Goal: Communication & Community: Answer question/provide support

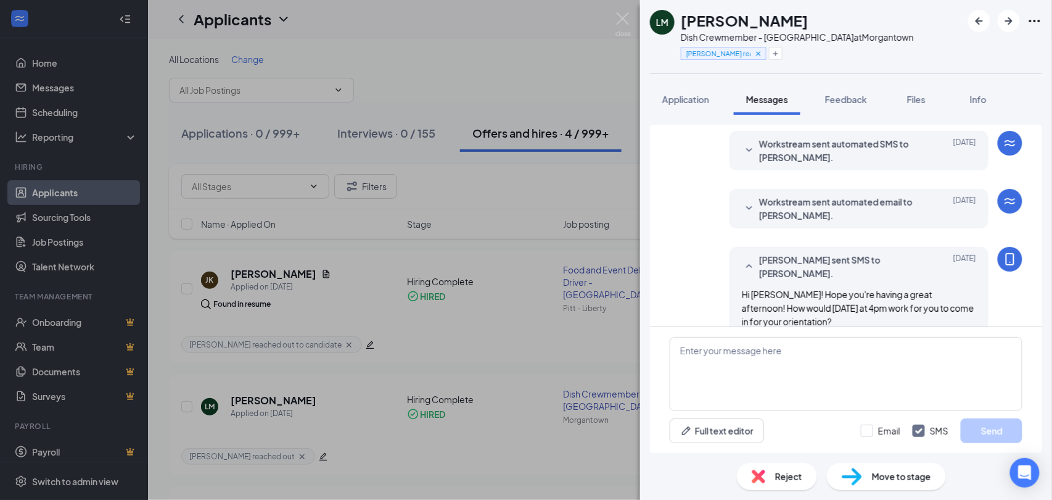
scroll to position [590, 0]
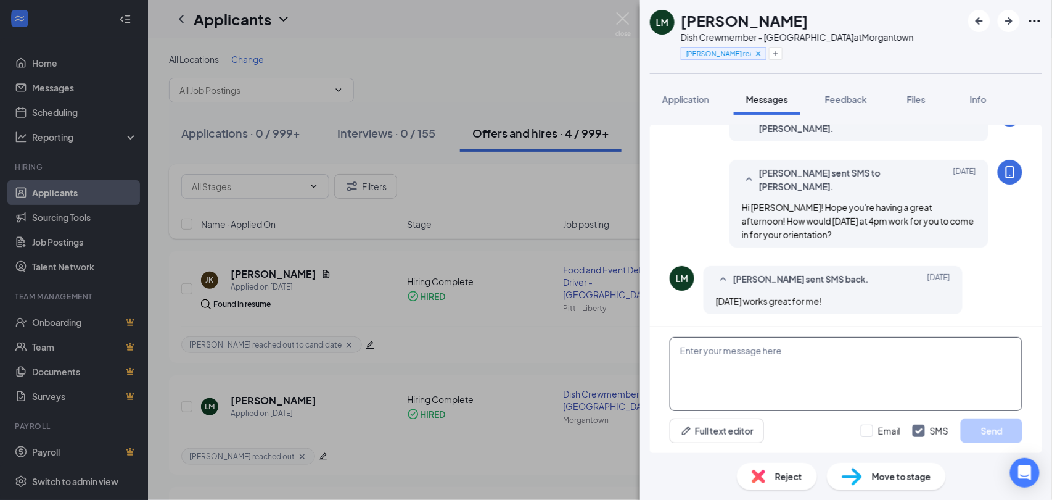
click at [793, 366] on textarea at bounding box center [846, 374] width 353 height 74
click at [795, 353] on textarea "Great Leigha! I'll send an onboaridng invit" at bounding box center [846, 374] width 353 height 74
click at [859, 352] on textarea "Great Leigha! I'll send an onboarding invit" at bounding box center [846, 374] width 353 height 74
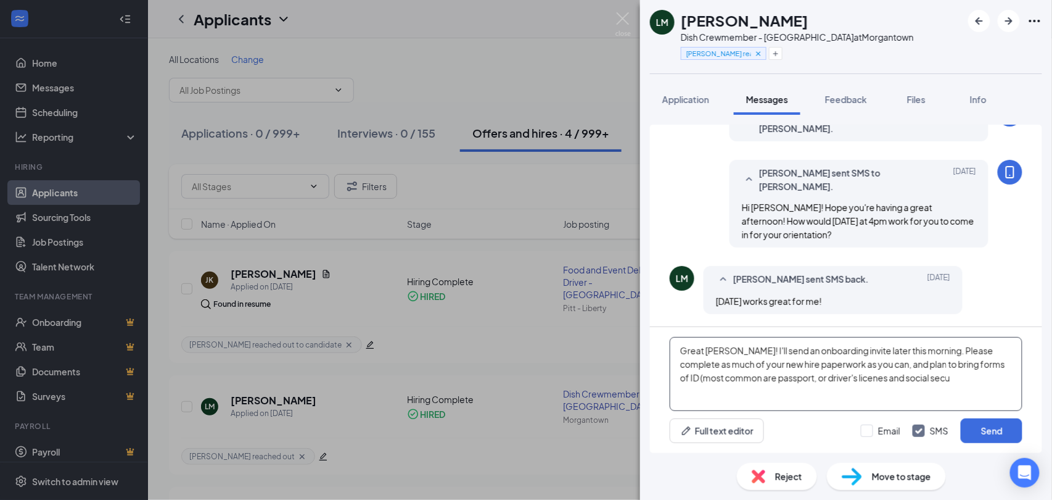
drag, startPoint x: 838, startPoint y: 374, endPoint x: 843, endPoint y: 379, distance: 7.4
click at [843, 379] on textarea "Great Leigha! I'll send an onboarding invite later this morning. Please complet…" at bounding box center [846, 374] width 353 height 74
click at [928, 381] on textarea "Great Leigha! I'll send an onboarding invite later this morning. Please complet…" at bounding box center [846, 374] width 353 height 74
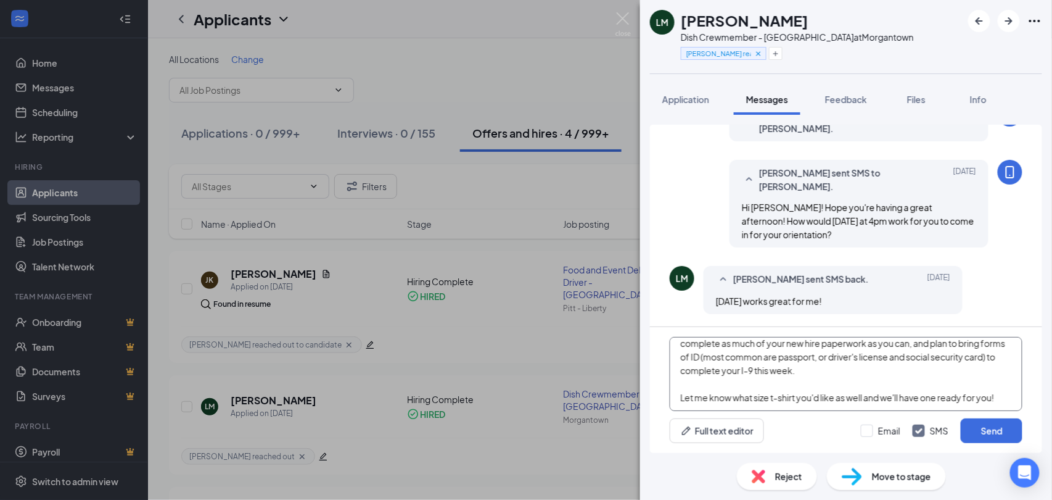
scroll to position [40, 0]
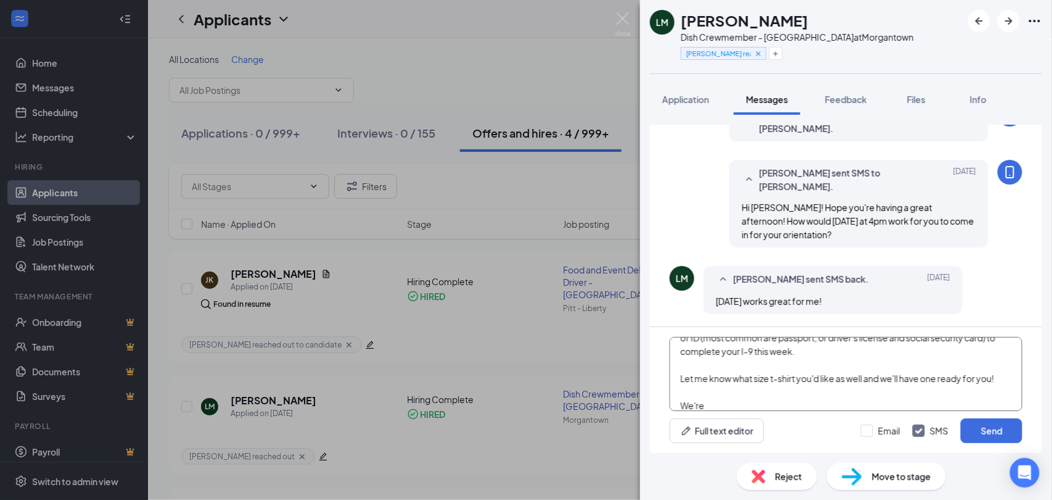
click at [999, 379] on textarea "Great Leigha! I'll send an onboarding invite later this morning. Please complet…" at bounding box center [846, 374] width 353 height 74
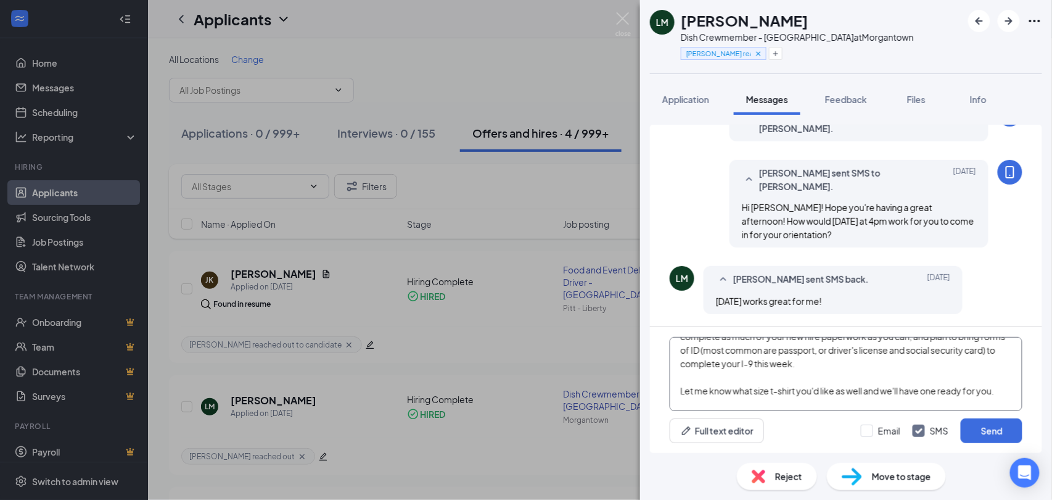
scroll to position [0, 0]
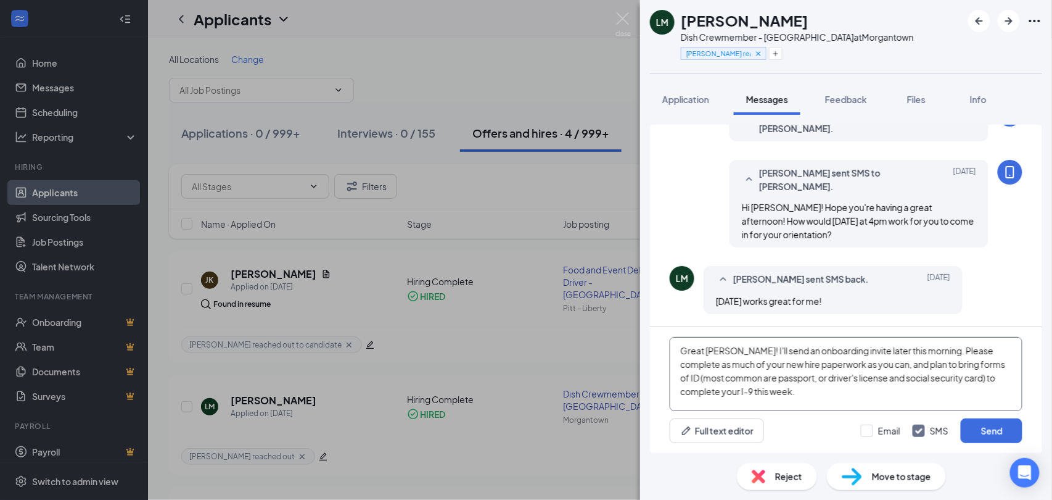
click at [736, 347] on textarea "Great Leigha! I'll send an onboarding invite later this morning. Please complet…" at bounding box center [846, 374] width 353 height 74
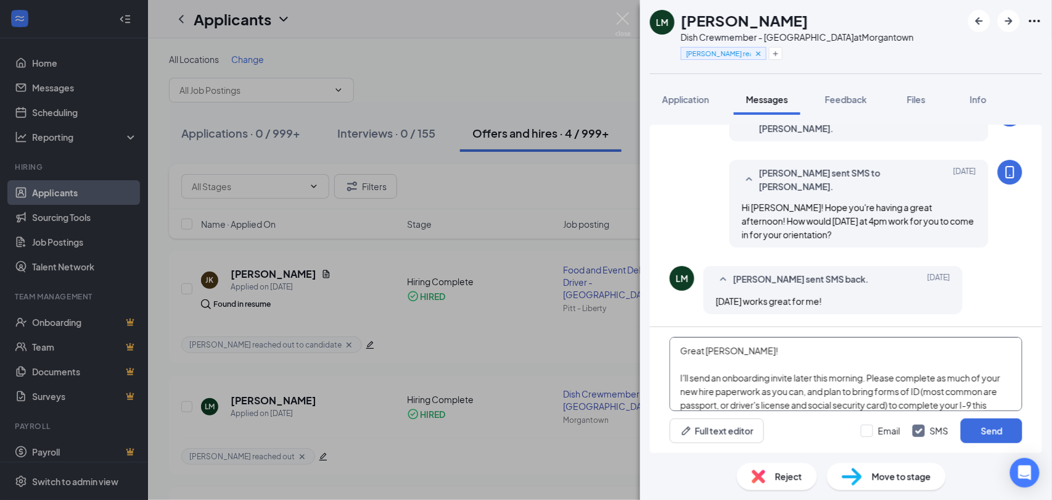
click at [747, 350] on textarea "Great Leigha! I'll send an onboarding invite later this morning. Please complet…" at bounding box center [846, 374] width 353 height 74
type textarea "Great Leigha! We'll plan for tomorrow at 4pm. I'll send an onboarding invite la…"
click at [989, 427] on button "Send" at bounding box center [992, 430] width 62 height 25
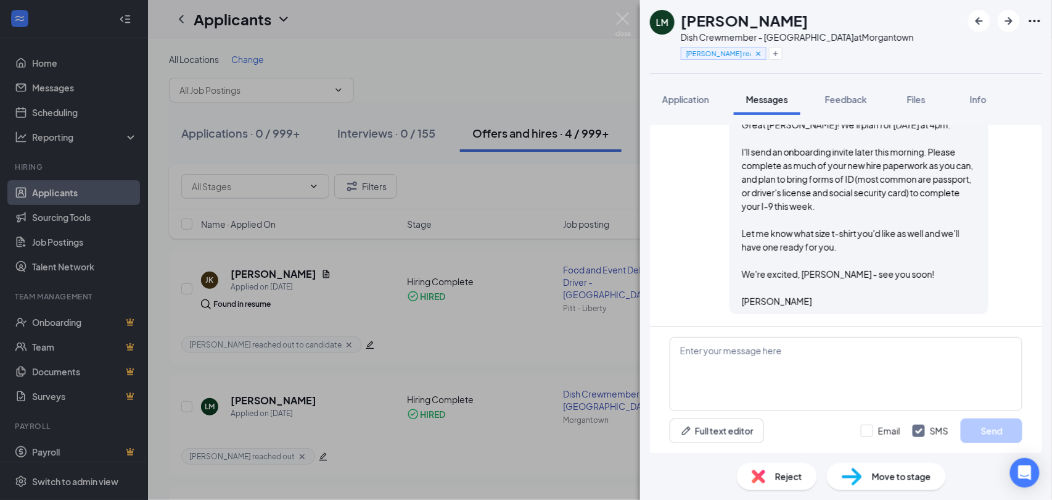
scroll to position [858, 0]
click at [1050, 483] on div "Reject Move to stage" at bounding box center [846, 476] width 412 height 47
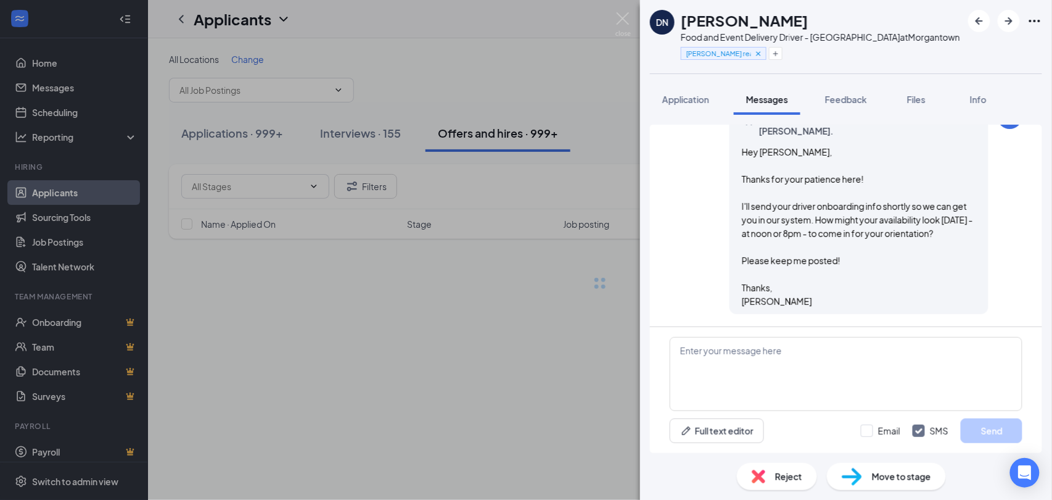
scroll to position [485, 0]
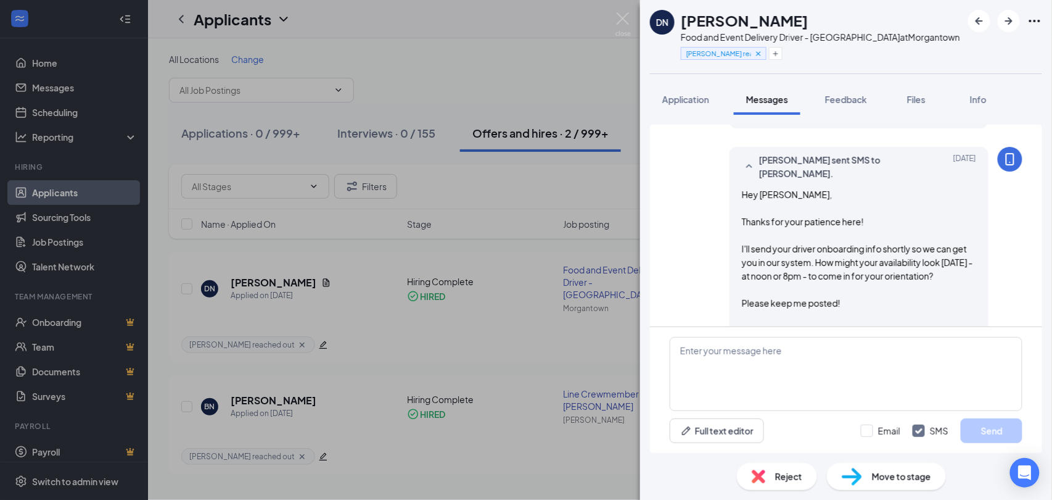
scroll to position [485, 0]
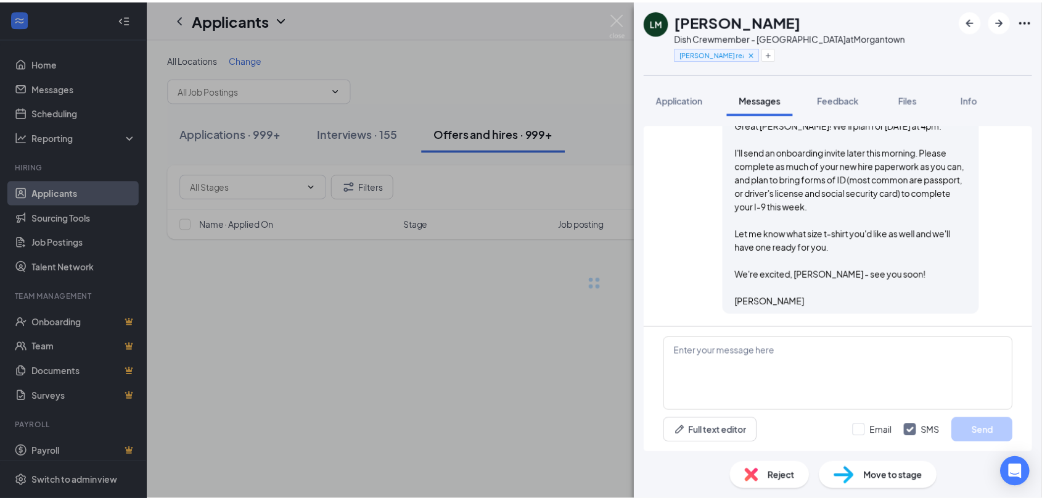
scroll to position [617, 0]
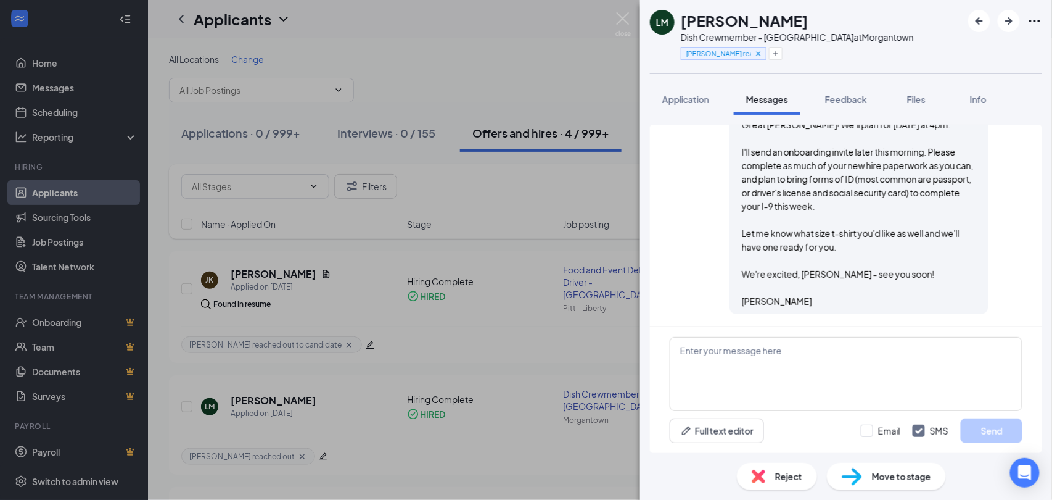
click at [874, 478] on span "Move to stage" at bounding box center [901, 476] width 59 height 14
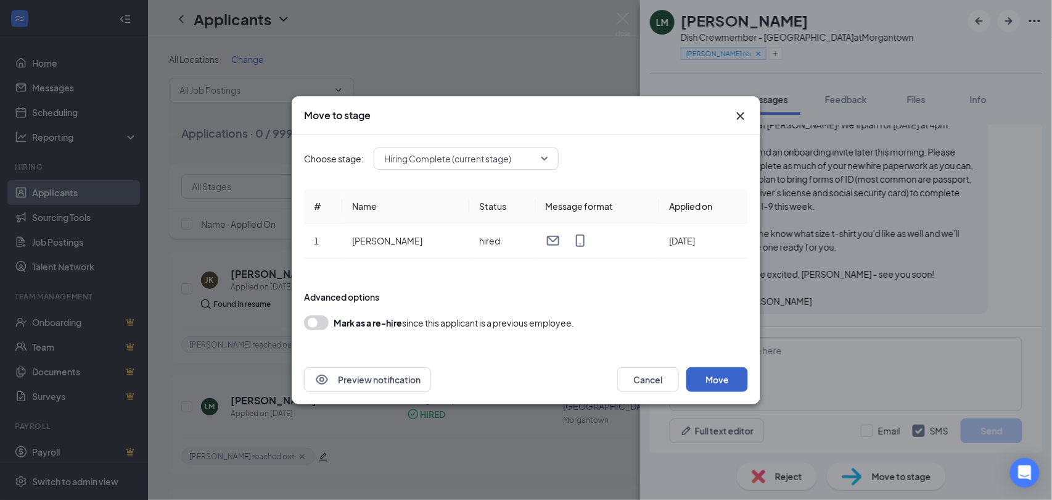
click at [717, 374] on button "Move" at bounding box center [717, 379] width 62 height 25
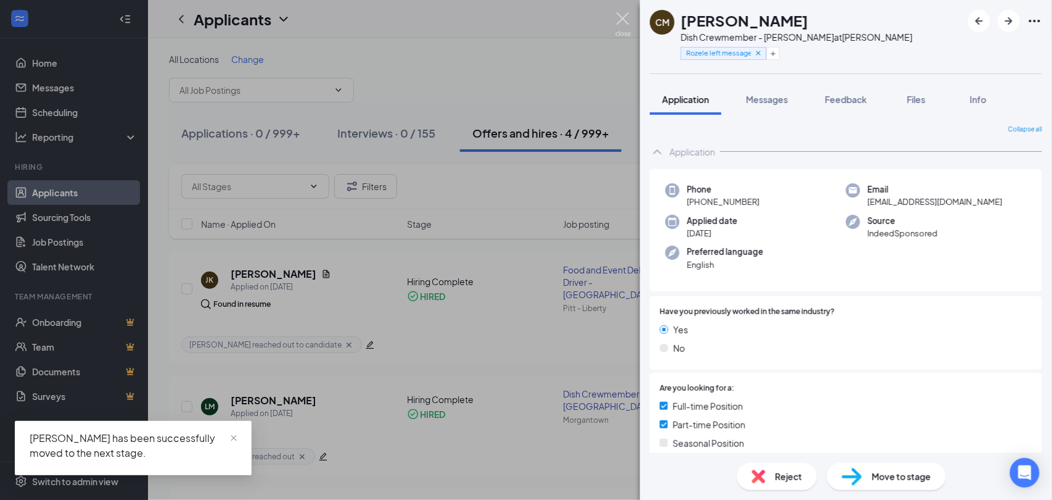
click at [622, 22] on img at bounding box center [622, 24] width 15 height 24
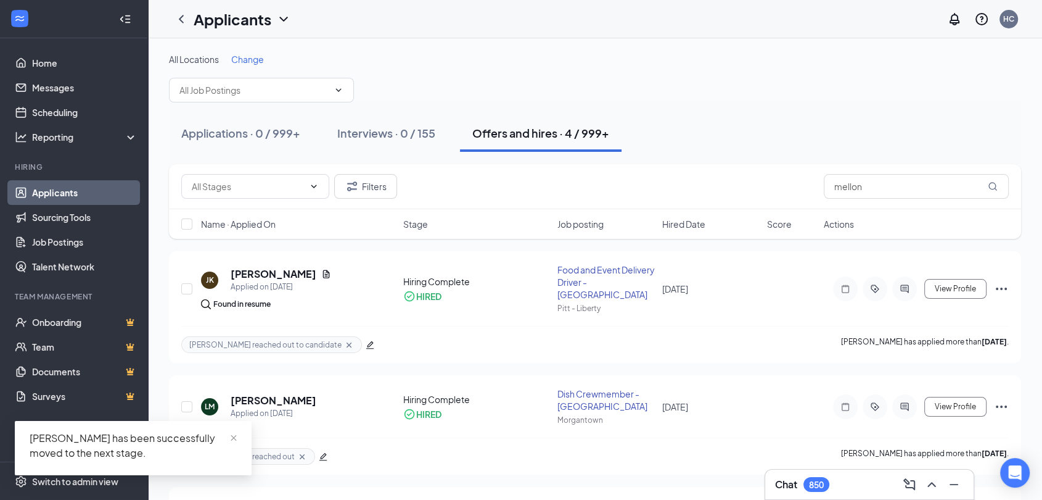
click at [558, 137] on div "Offers and hires · 4 / 999+" at bounding box center [540, 132] width 137 height 15
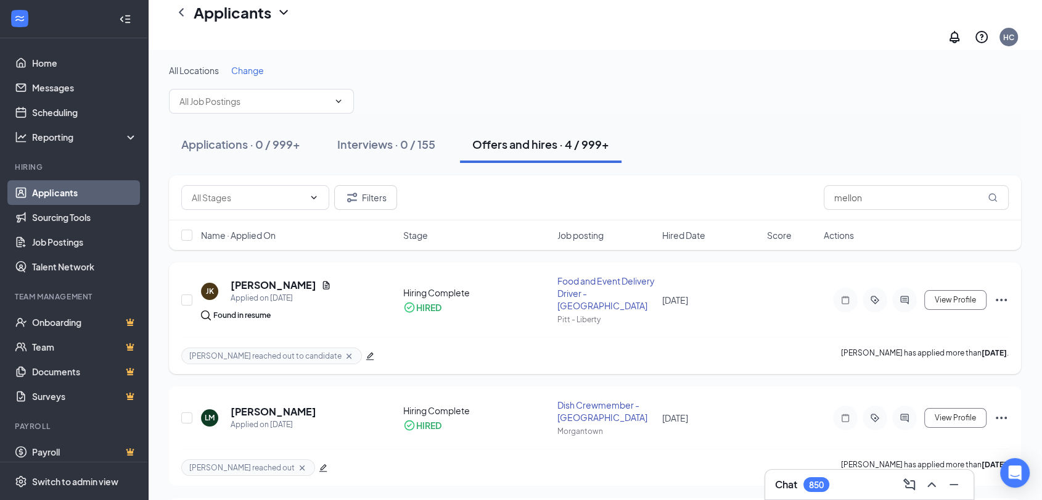
scroll to position [68, 0]
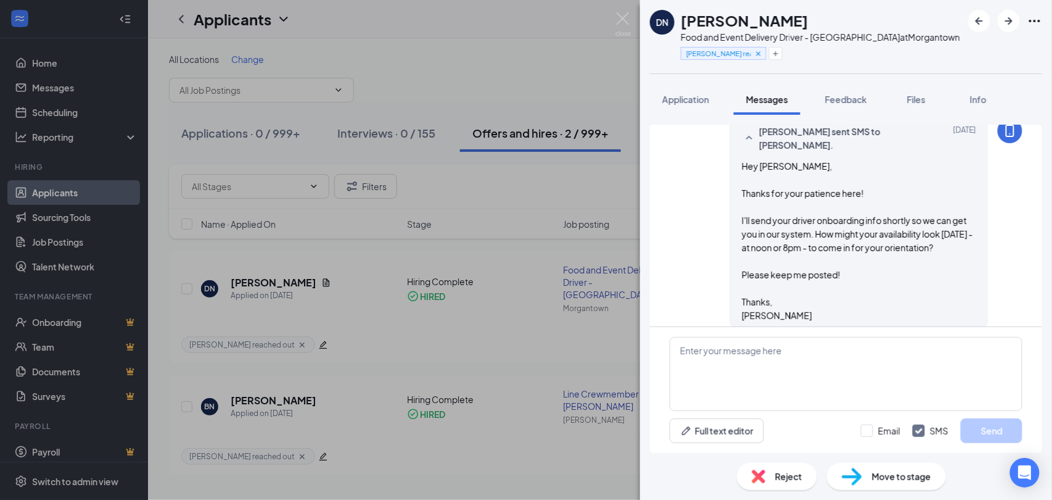
scroll to position [485, 0]
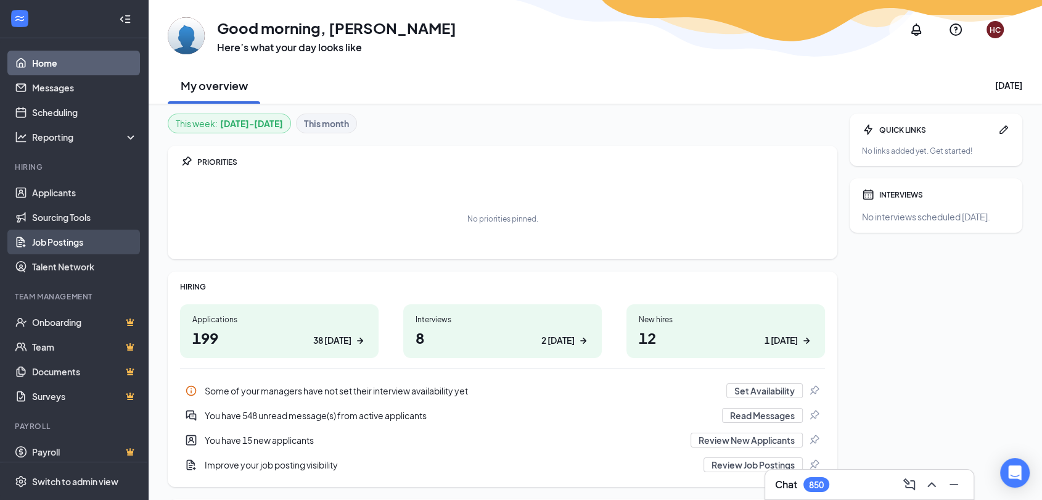
click at [73, 236] on link "Job Postings" at bounding box center [84, 241] width 105 height 25
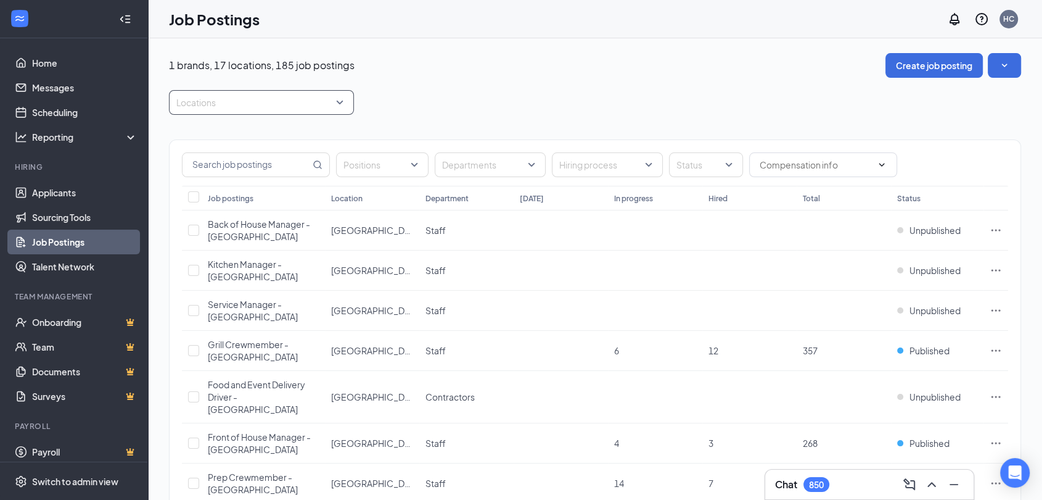
click at [322, 102] on div at bounding box center [255, 103] width 167 height 20
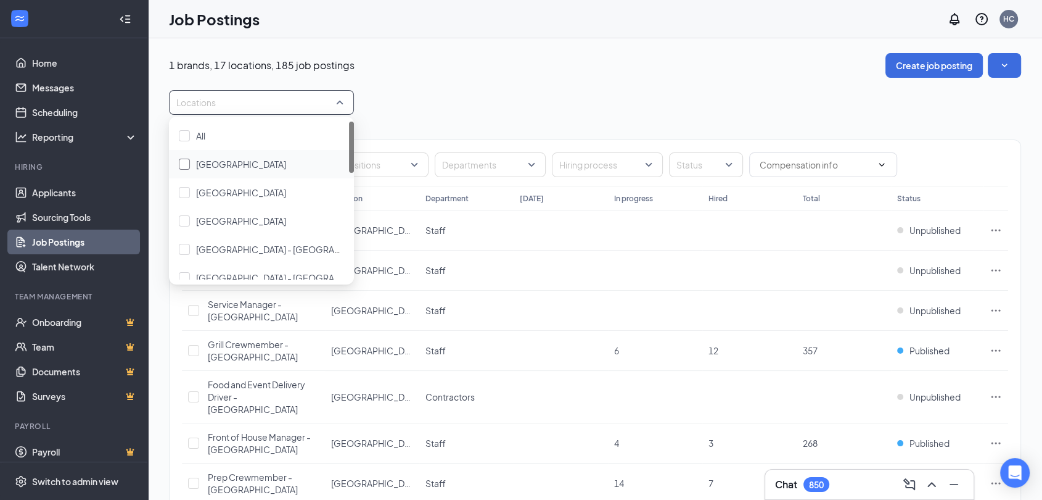
click at [247, 162] on div "[GEOGRAPHIC_DATA]" at bounding box center [261, 164] width 165 height 14
click at [504, 116] on div "Positions Departments Hiring process Status Job postings Location Department To…" at bounding box center [595, 416] width 852 height 603
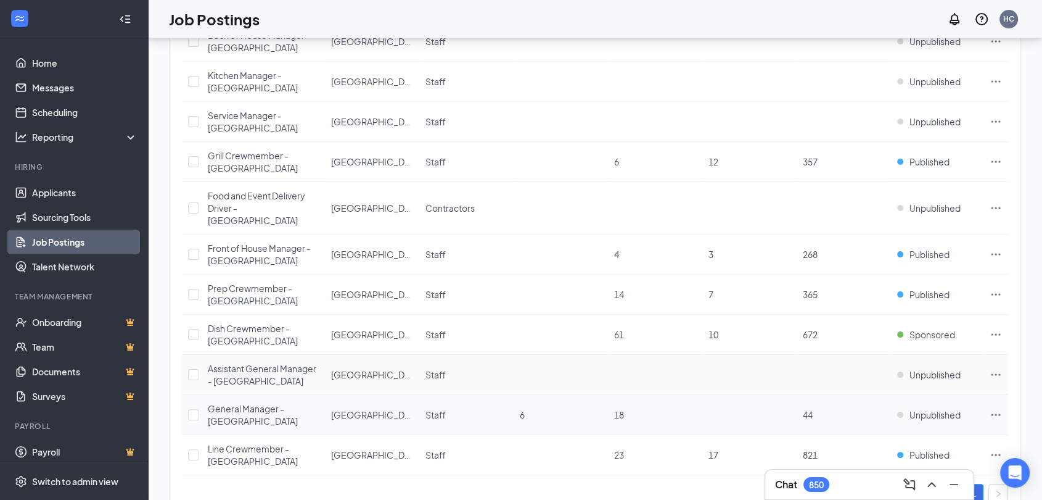
scroll to position [205, 0]
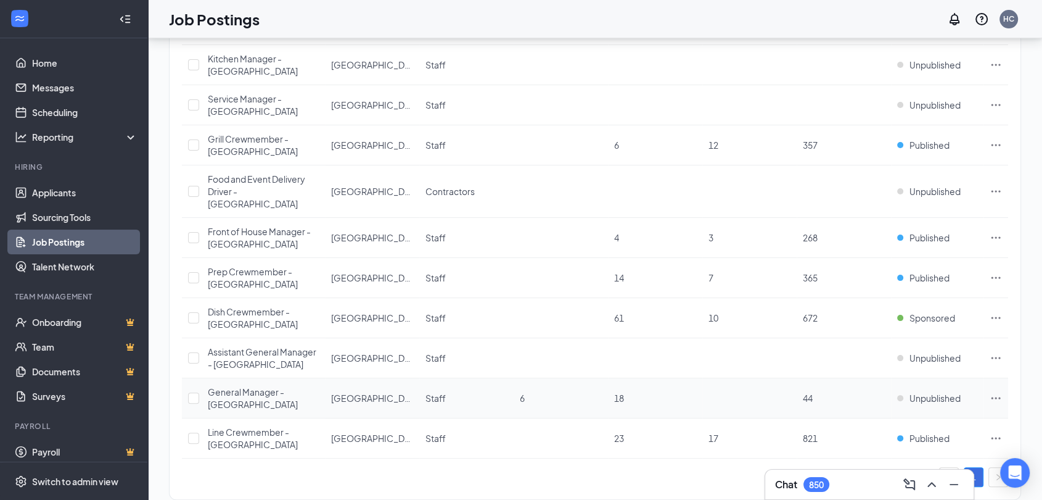
click at [994, 392] on icon "Ellipses" at bounding box center [996, 398] width 12 height 12
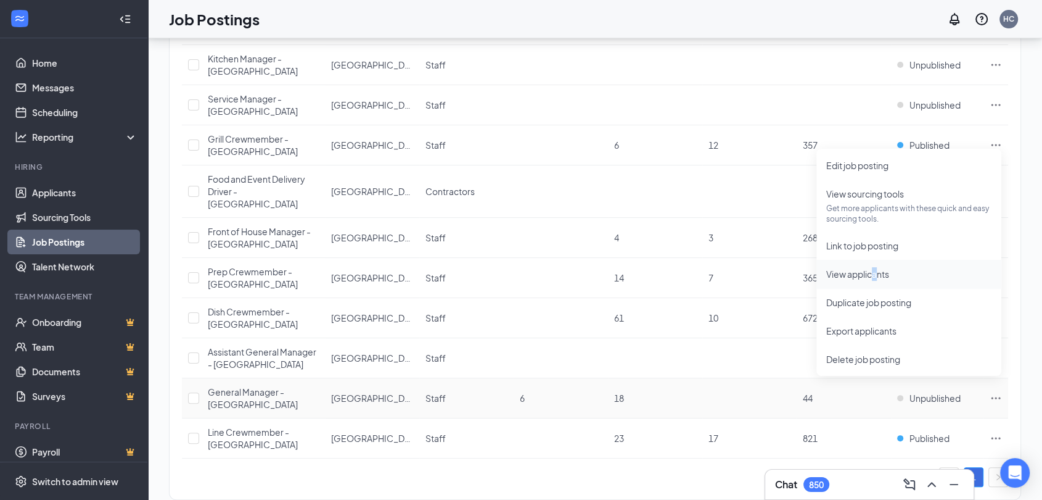
click at [873, 272] on span "View applicants" at bounding box center [857, 273] width 63 height 11
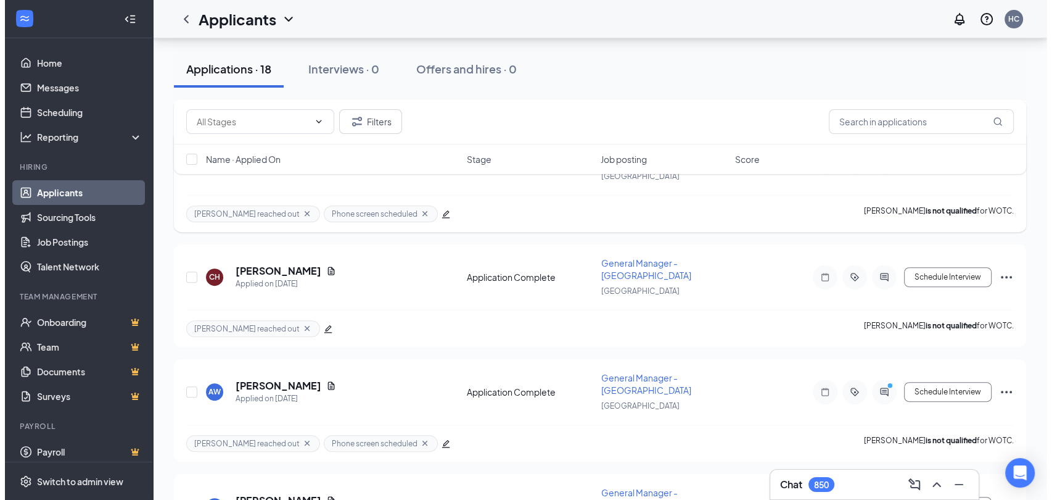
scroll to position [411, 0]
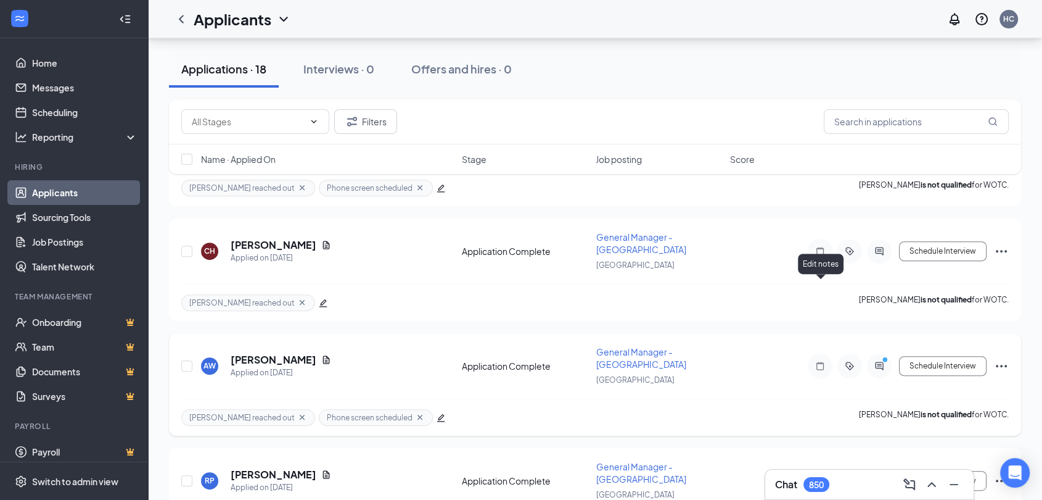
click at [887, 356] on circle "PrimaryDot" at bounding box center [885, 359] width 6 height 6
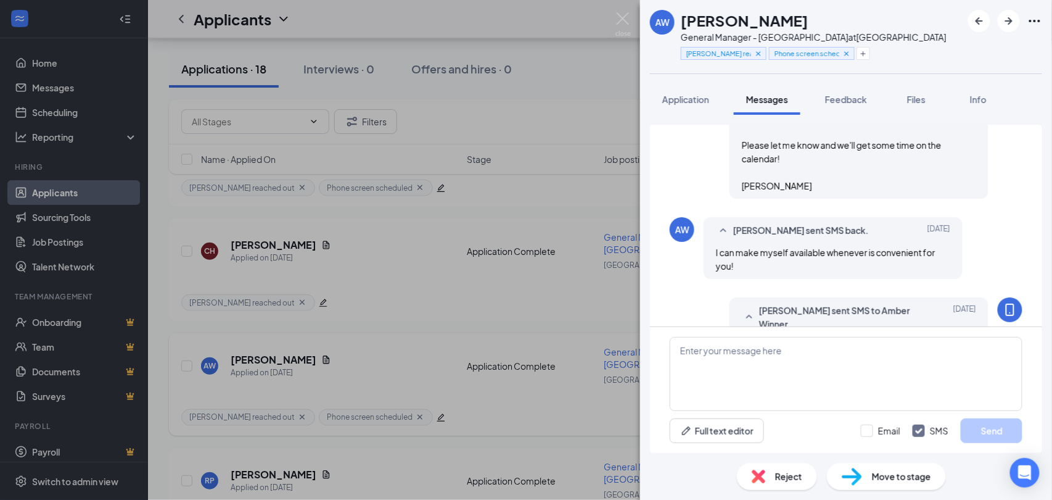
scroll to position [599, 0]
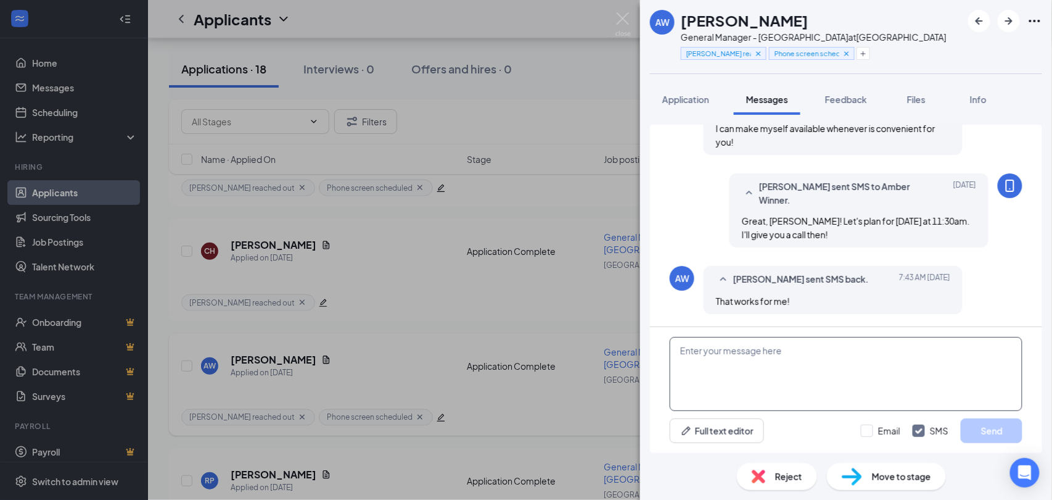
click at [790, 385] on textarea at bounding box center [846, 374] width 353 height 74
click at [752, 348] on textarea "Perfect - chat soon!" at bounding box center [846, 374] width 353 height 74
type textarea "Perfect - chat then!"
drag, startPoint x: 998, startPoint y: 430, endPoint x: 990, endPoint y: 437, distance: 10.1
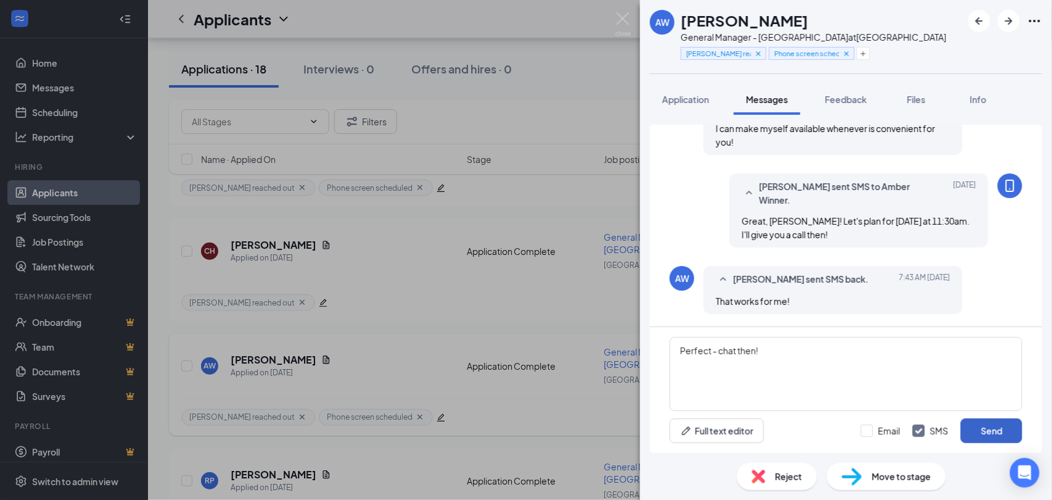
click at [995, 427] on button "Send" at bounding box center [992, 430] width 62 height 25
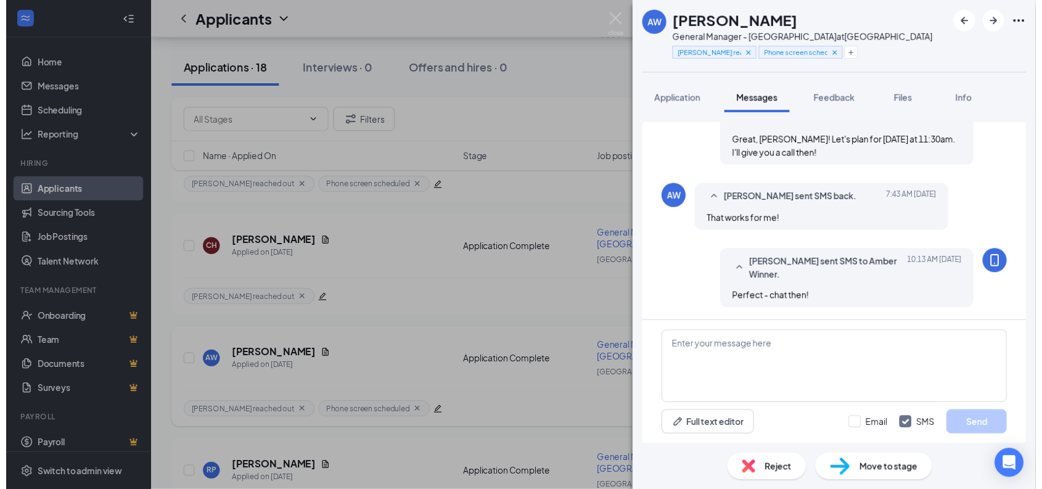
scroll to position [678, 0]
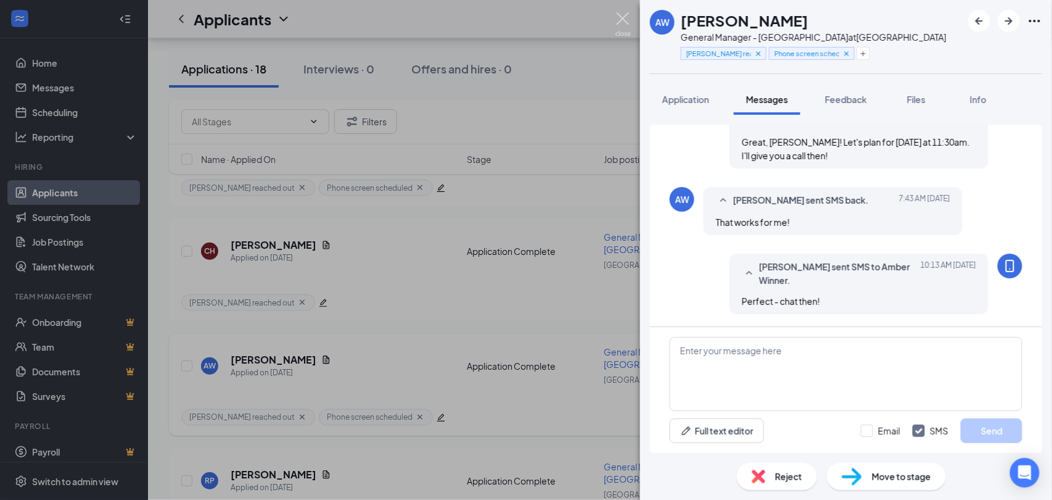
click at [617, 19] on img at bounding box center [622, 24] width 15 height 24
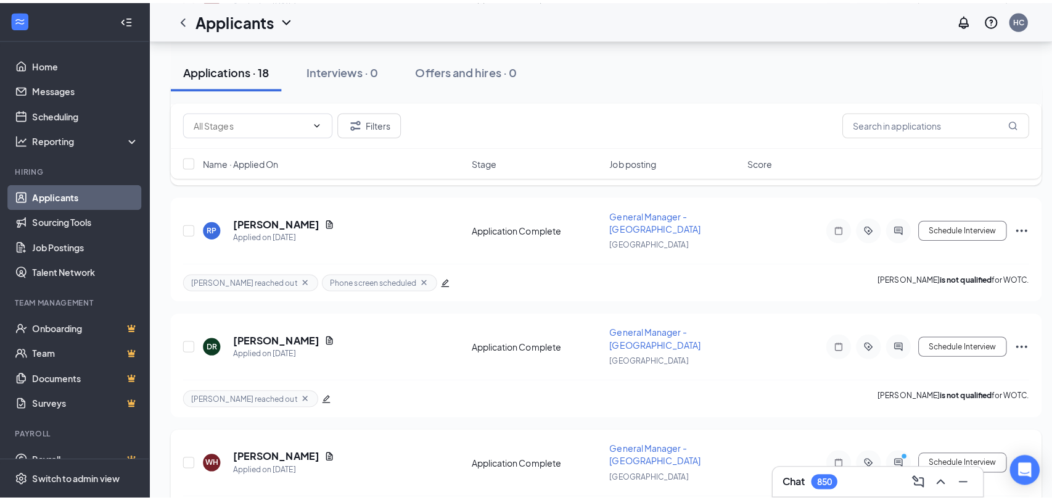
scroll to position [685, 0]
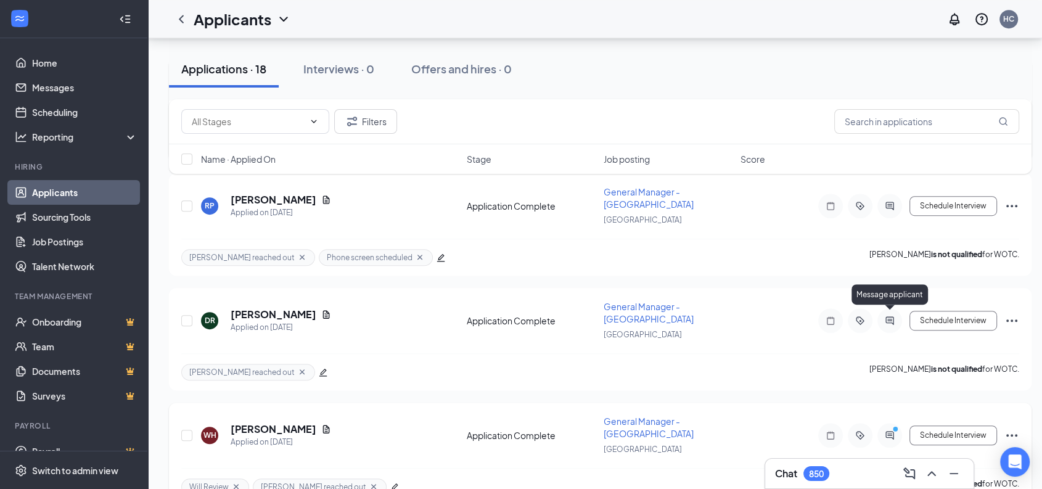
click at [895, 426] on circle "PrimaryDot" at bounding box center [895, 429] width 6 height 6
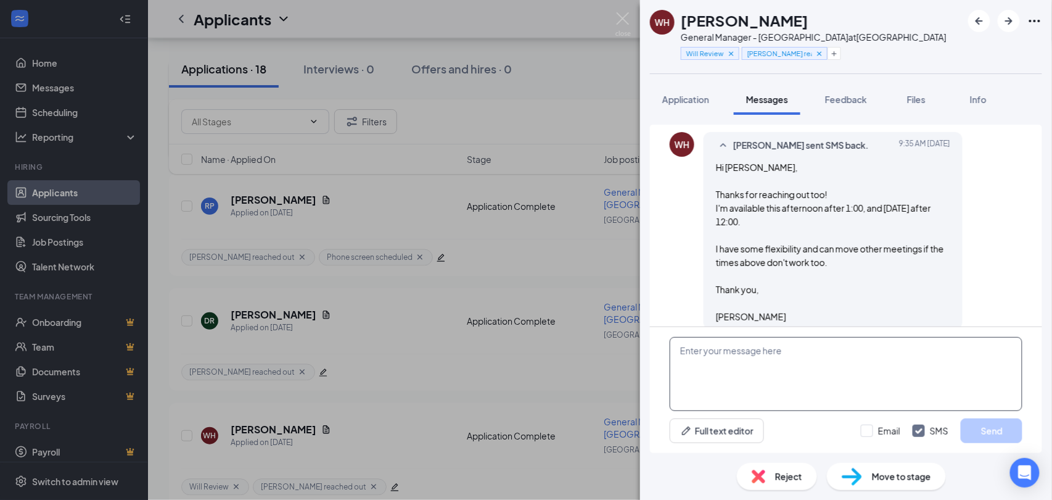
scroll to position [398, 0]
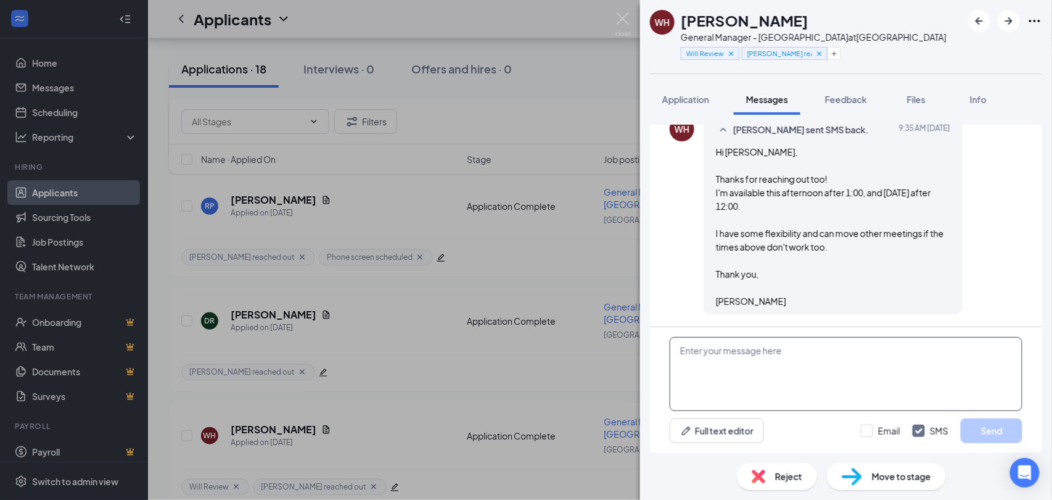
click at [836, 369] on textarea at bounding box center [846, 374] width 353 height 74
type textarea "Great, William! Let's shoot for Friday at 2pm. I'll give you a call then. Looki…"
click at [995, 430] on button "Send" at bounding box center [992, 430] width 62 height 25
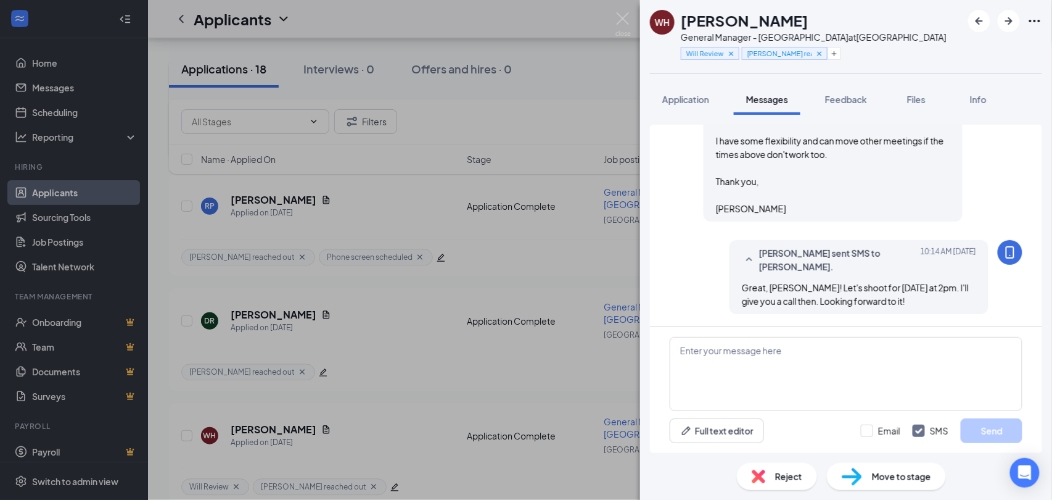
scroll to position [491, 0]
click at [841, 52] on button "button" at bounding box center [835, 53] width 14 height 13
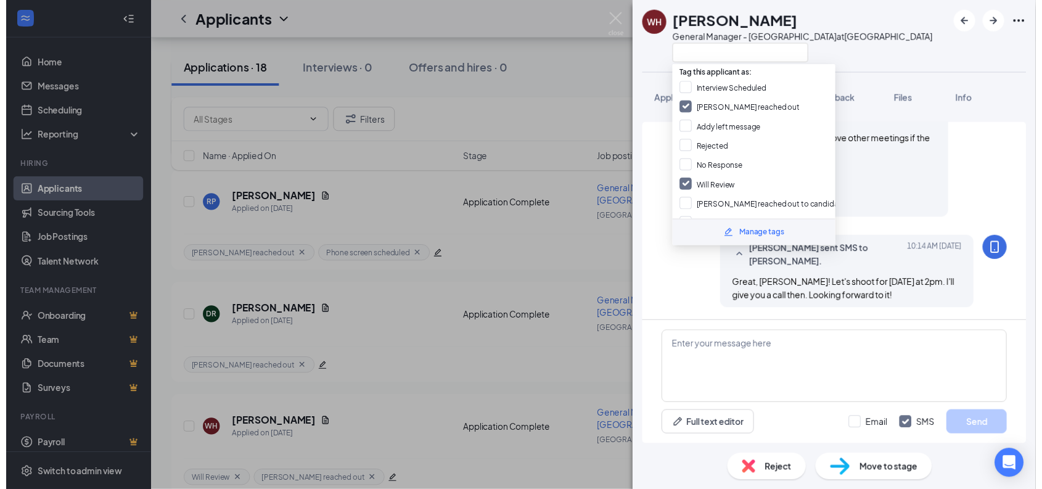
scroll to position [137, 0]
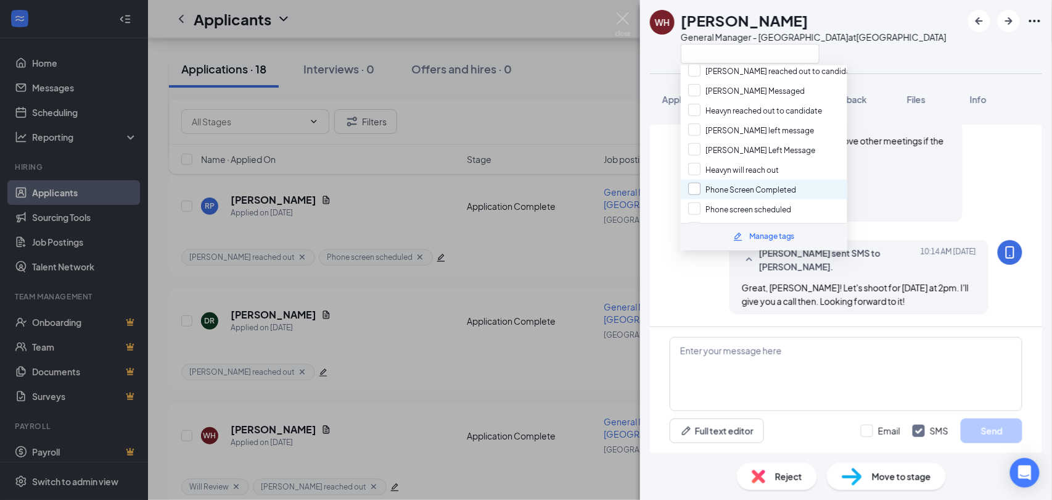
click at [746, 183] on input "Phone Screen Completed" at bounding box center [742, 190] width 108 height 14
checkbox input "false"
click at [747, 202] on input "Phone screen scheduled" at bounding box center [739, 209] width 103 height 14
checkbox input "true"
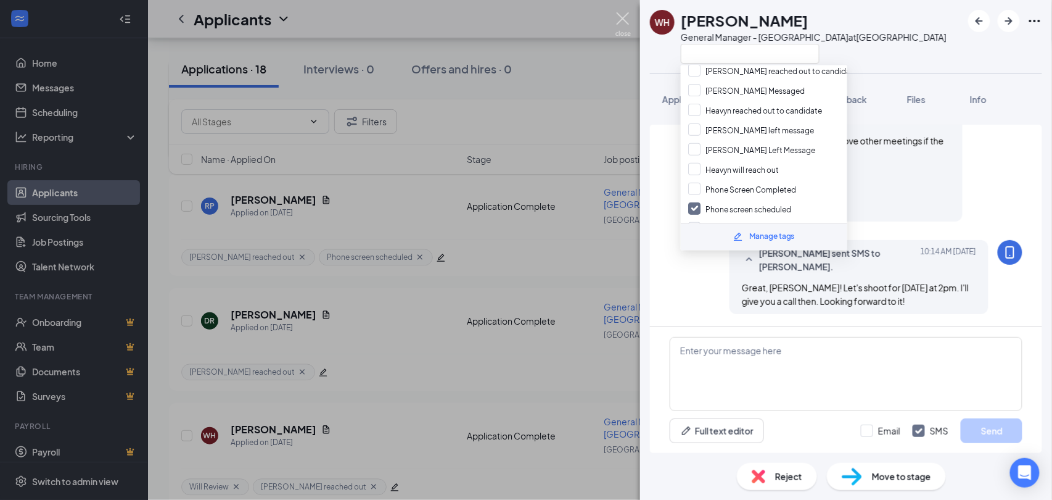
click at [625, 19] on img at bounding box center [622, 24] width 15 height 24
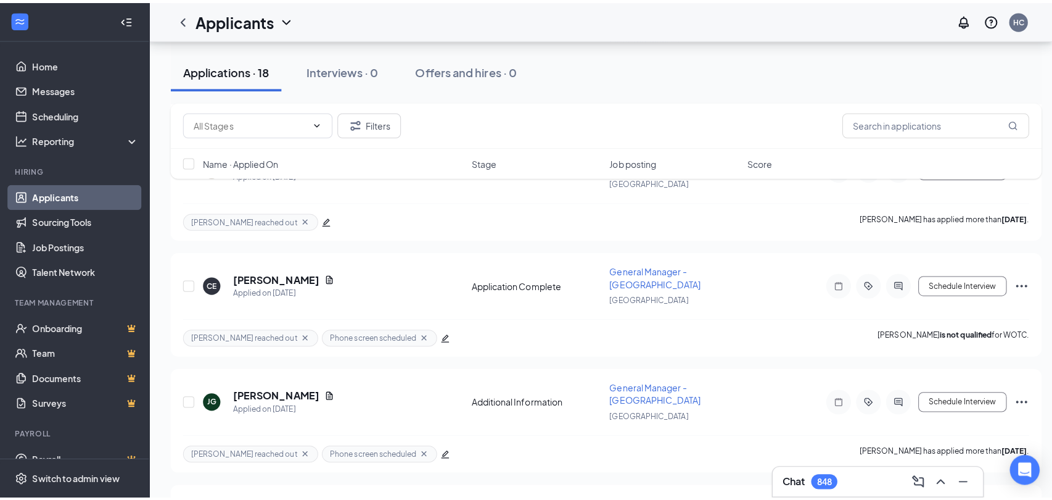
scroll to position [1302, 0]
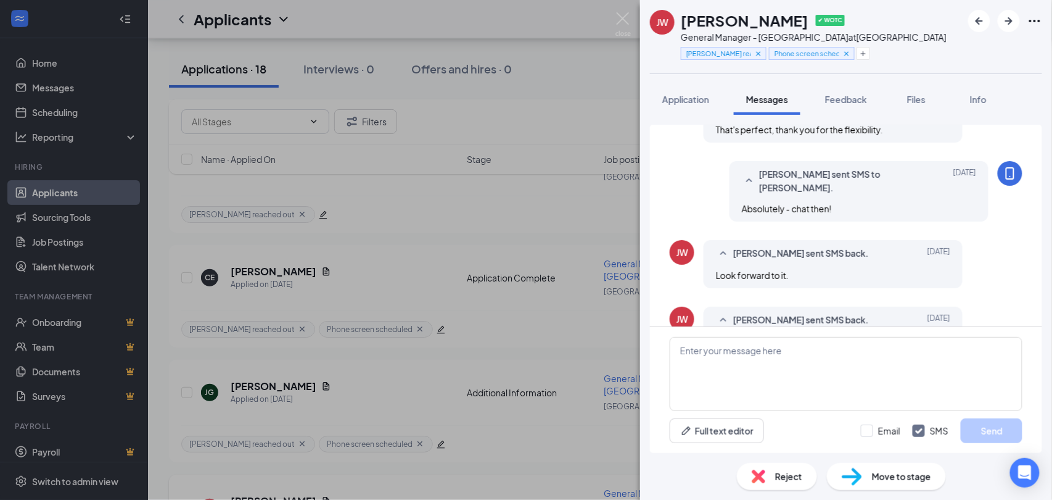
scroll to position [602, 0]
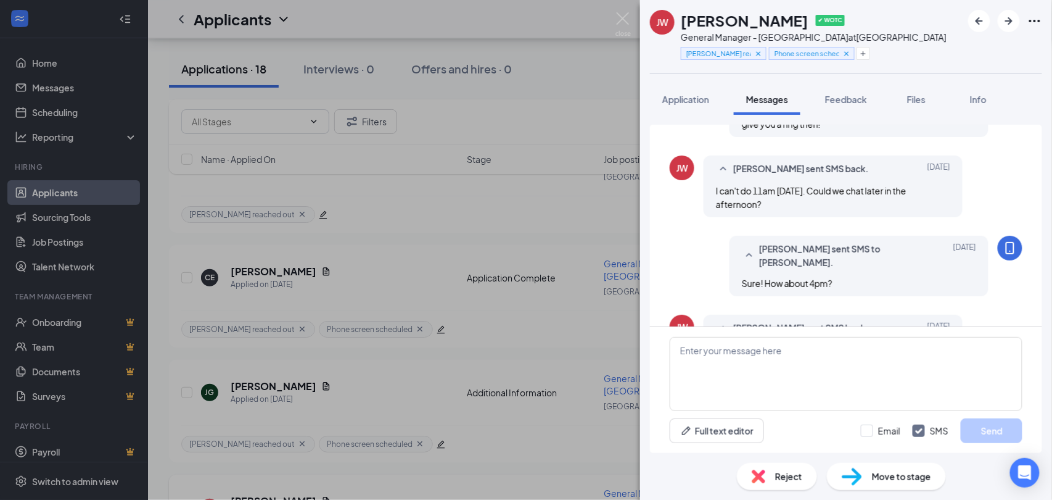
scroll to position [739, 0]
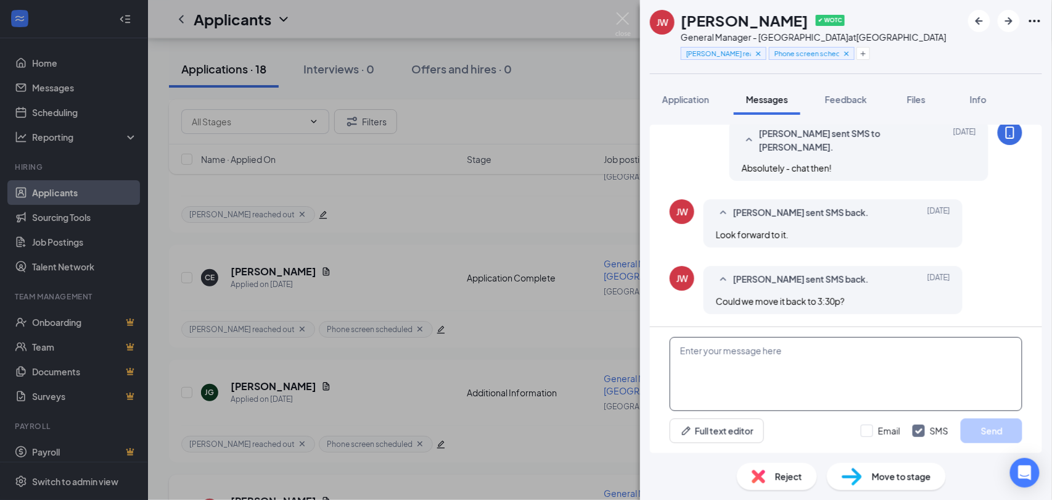
click at [784, 366] on textarea at bounding box center [846, 374] width 353 height 74
type textarea "I"
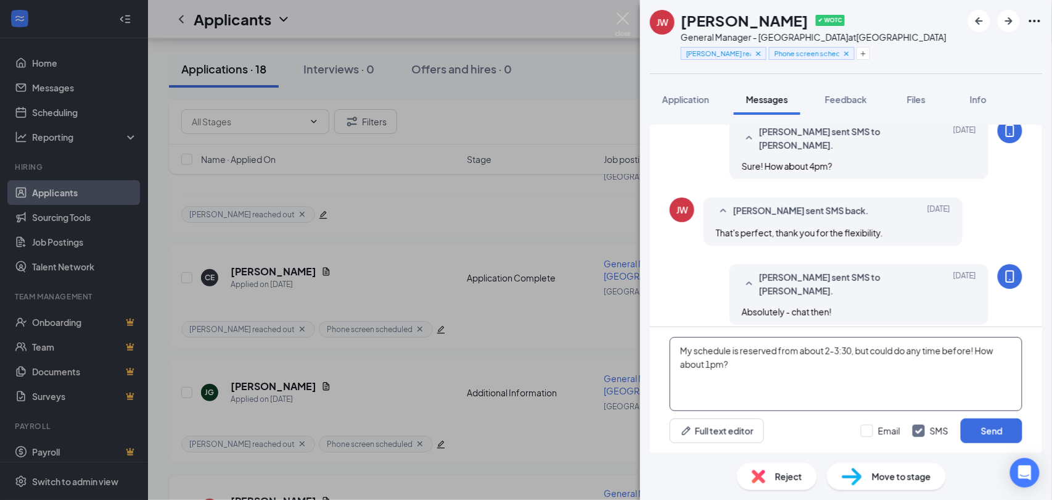
scroll to position [602, 0]
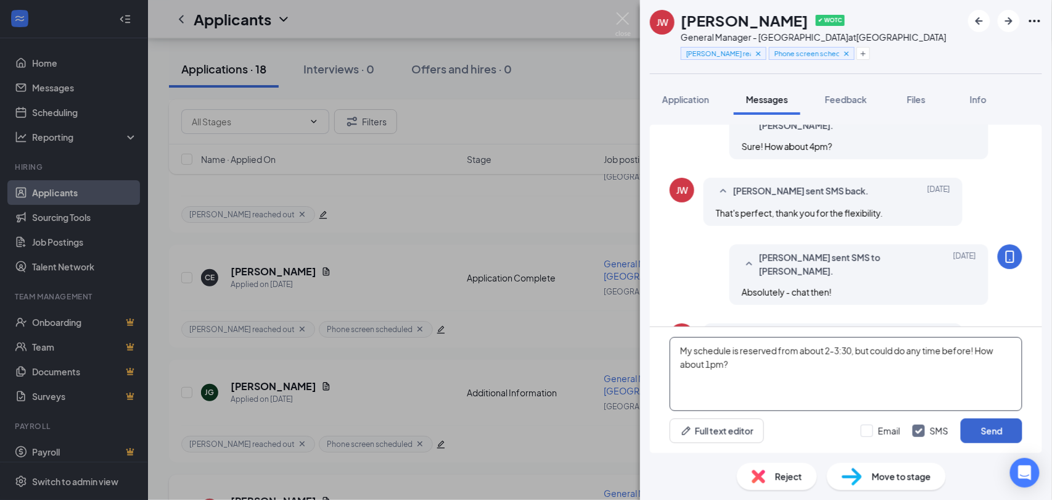
type textarea "My schedule is reserved from about 2-3:30, but could do any time before! How ab…"
click at [995, 437] on button "Send" at bounding box center [992, 430] width 62 height 25
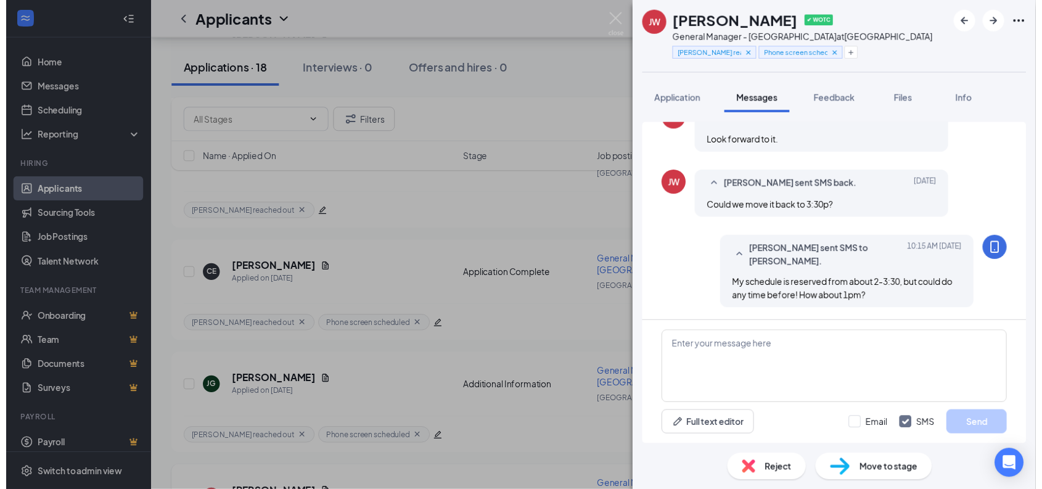
scroll to position [831, 0]
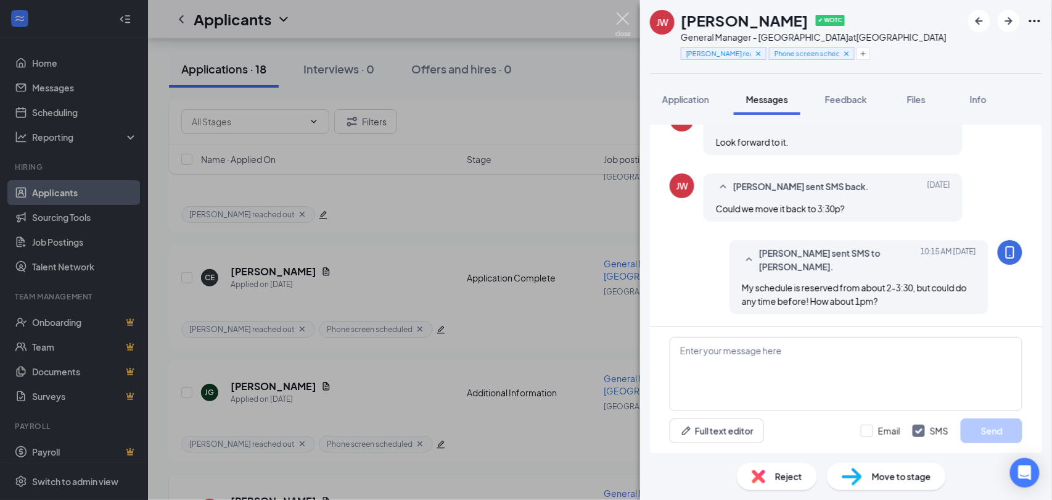
click at [617, 14] on img at bounding box center [622, 24] width 15 height 24
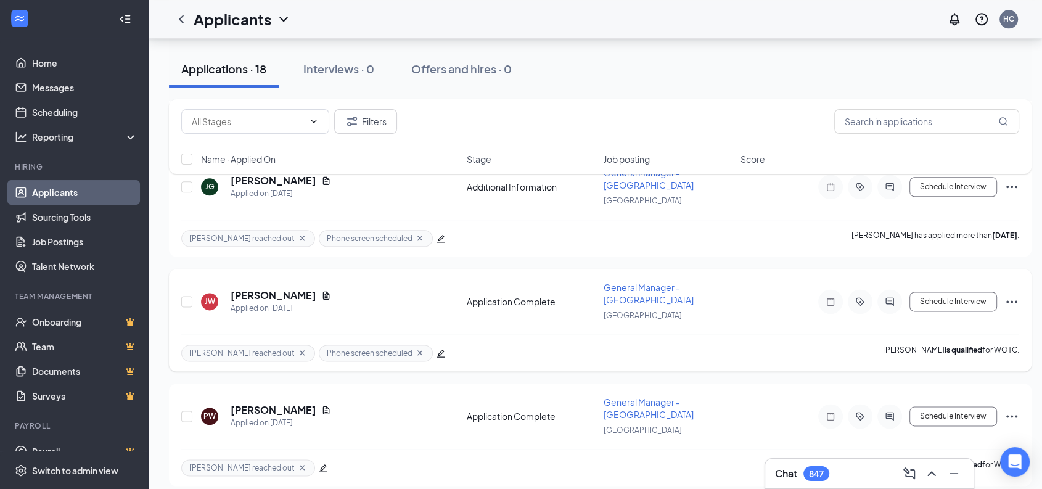
scroll to position [1605, 0]
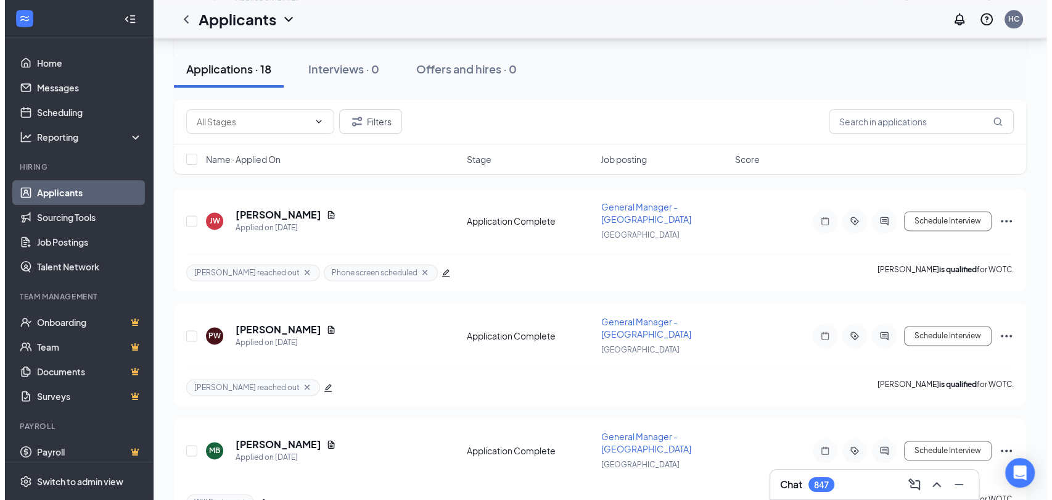
scroll to position [1594, 0]
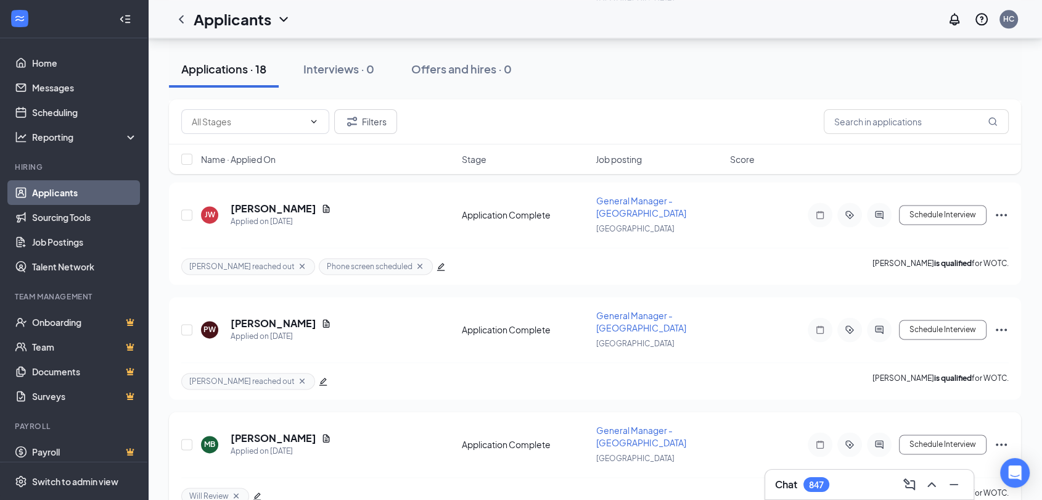
click at [886, 432] on div at bounding box center [879, 444] width 25 height 25
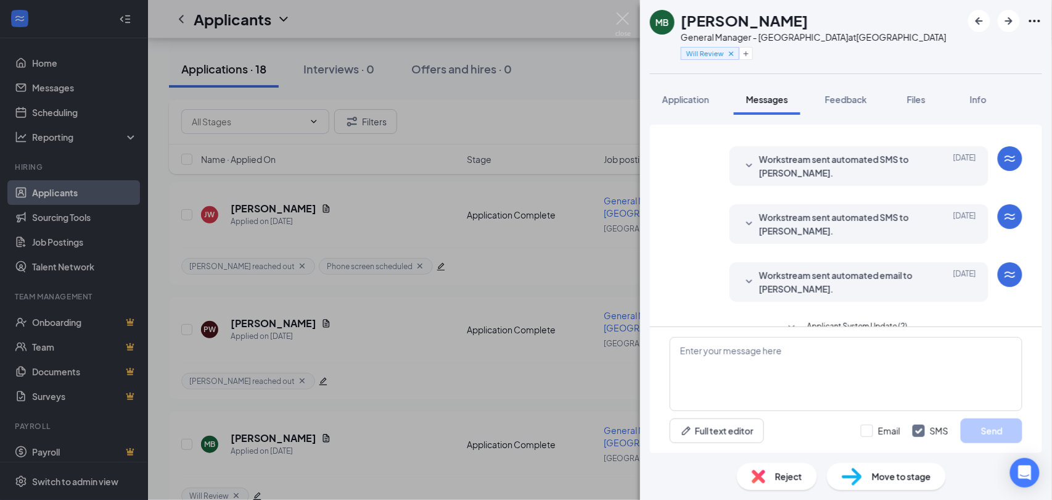
scroll to position [137, 0]
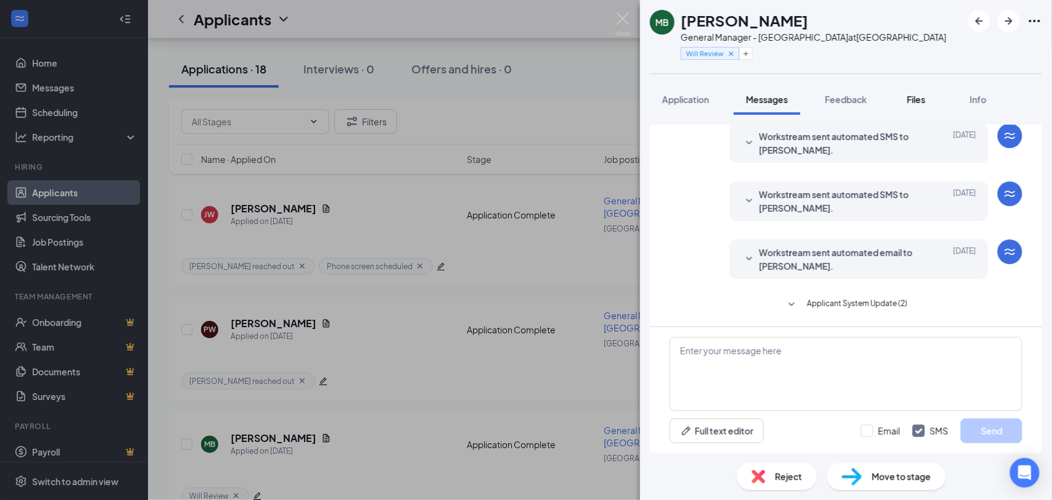
click at [929, 96] on div "Files" at bounding box center [916, 99] width 25 height 12
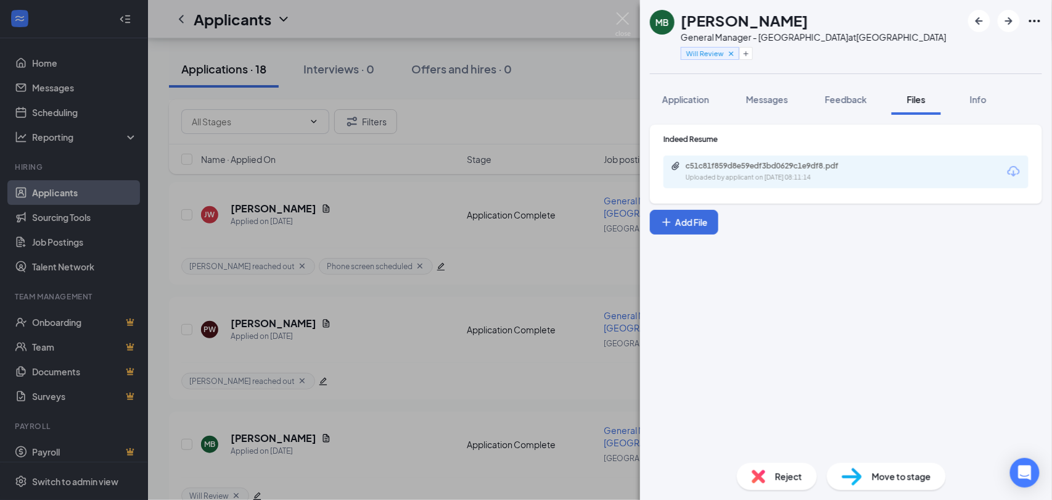
click at [879, 170] on div "c51c81f859d8e59edf3bd0629c1e9df8.pdf Uploaded by applicant on Aug 22, 2025 at 0…" at bounding box center [846, 171] width 365 height 33
click at [841, 173] on div "Uploaded by applicant on Aug 22, 2025 at 08:11:14" at bounding box center [778, 178] width 185 height 10
click at [776, 101] on span "Messages" at bounding box center [767, 99] width 42 height 11
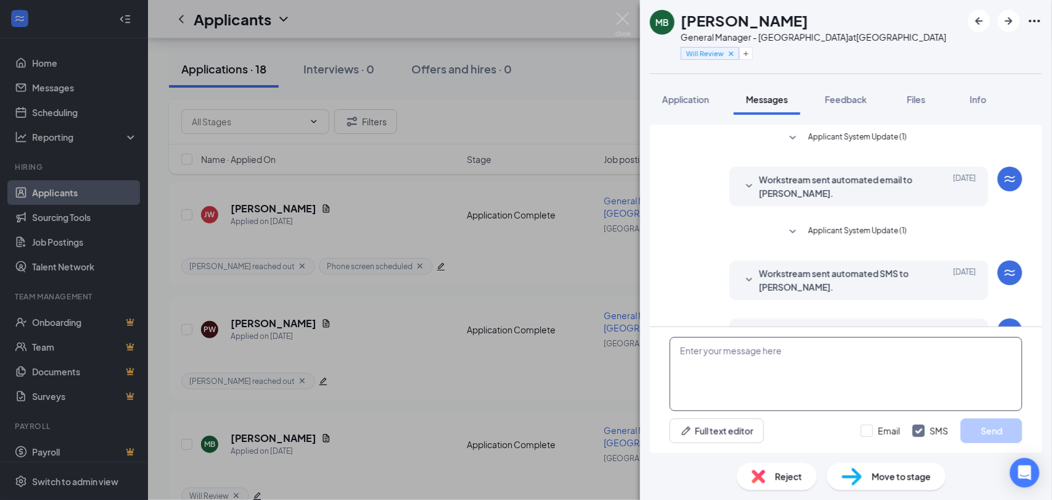
click at [745, 381] on textarea at bounding box center [846, 374] width 353 height 74
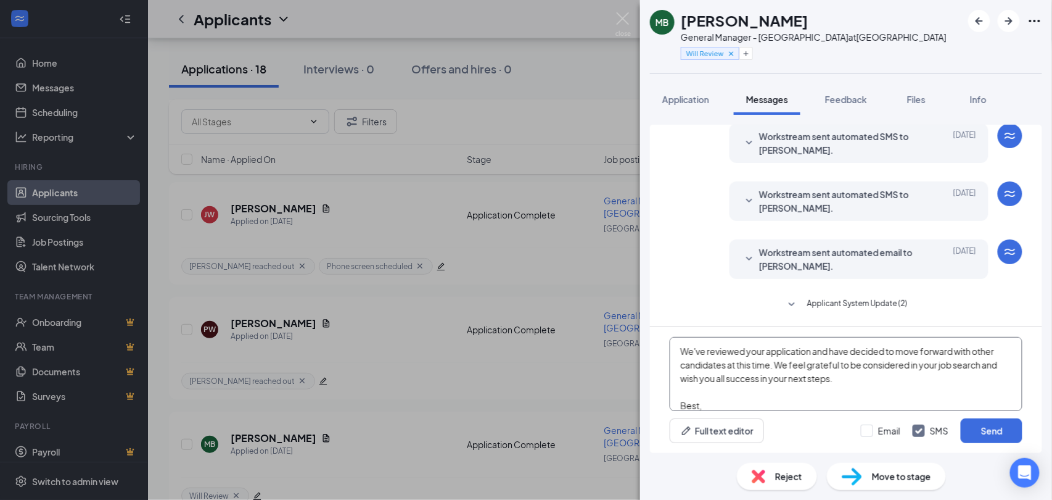
scroll to position [67, 0]
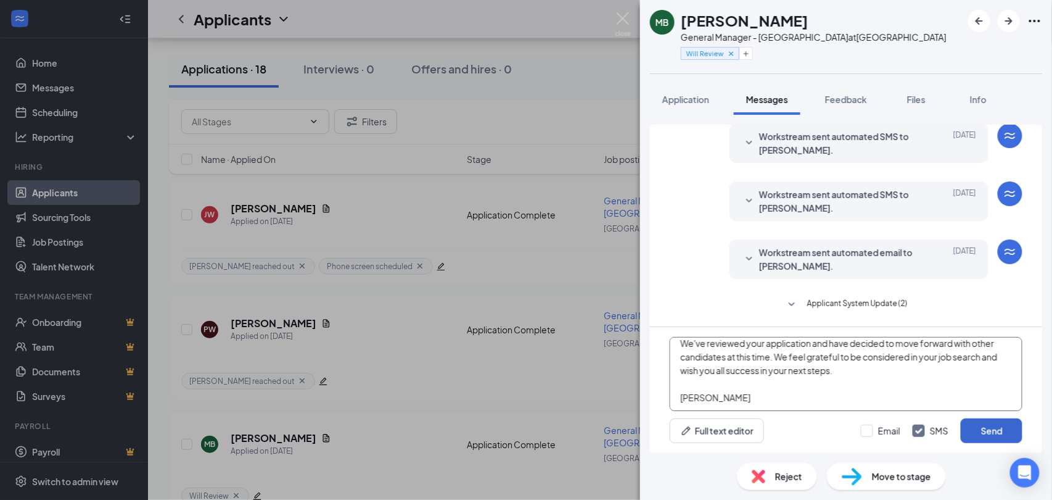
type textarea "Hi Montel, Thanks for reaching out! We're pumped to hear about your interest in…"
click at [992, 428] on button "Send" at bounding box center [992, 430] width 62 height 25
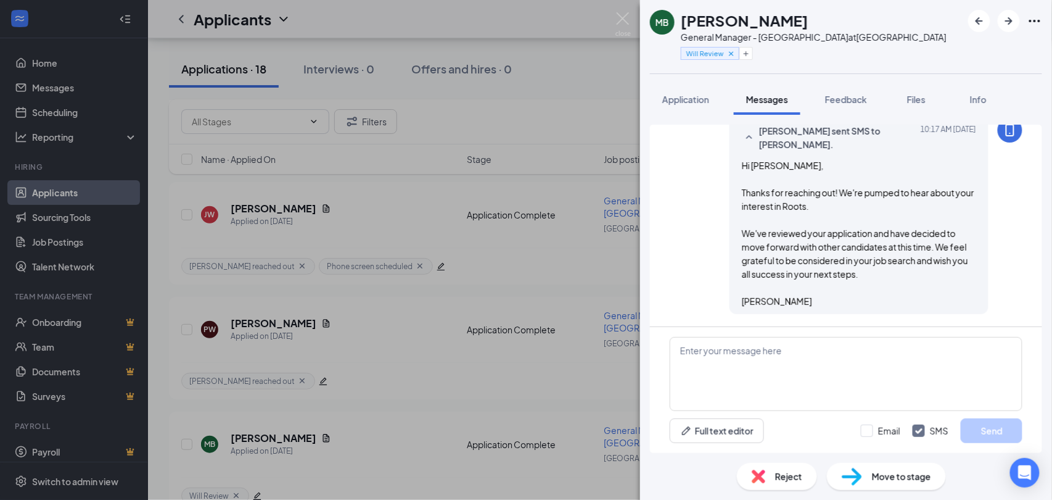
scroll to position [365, 0]
click at [777, 480] on span "Reject" at bounding box center [788, 476] width 27 height 14
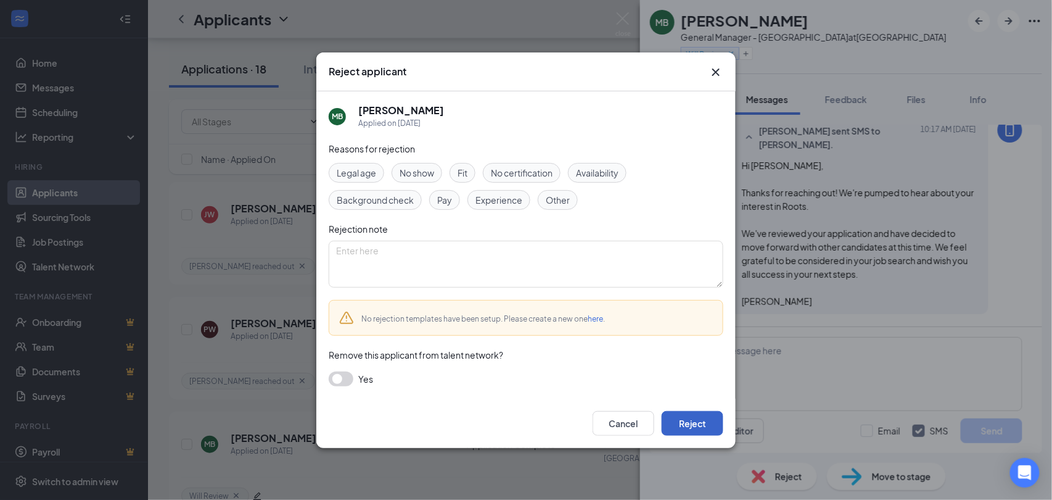
click at [691, 421] on button "Reject" at bounding box center [693, 423] width 62 height 25
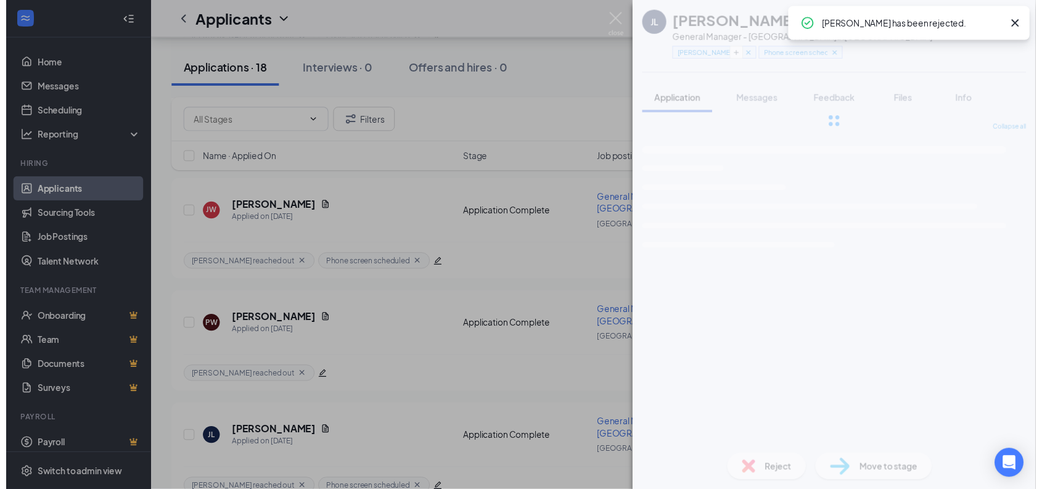
scroll to position [1493, 0]
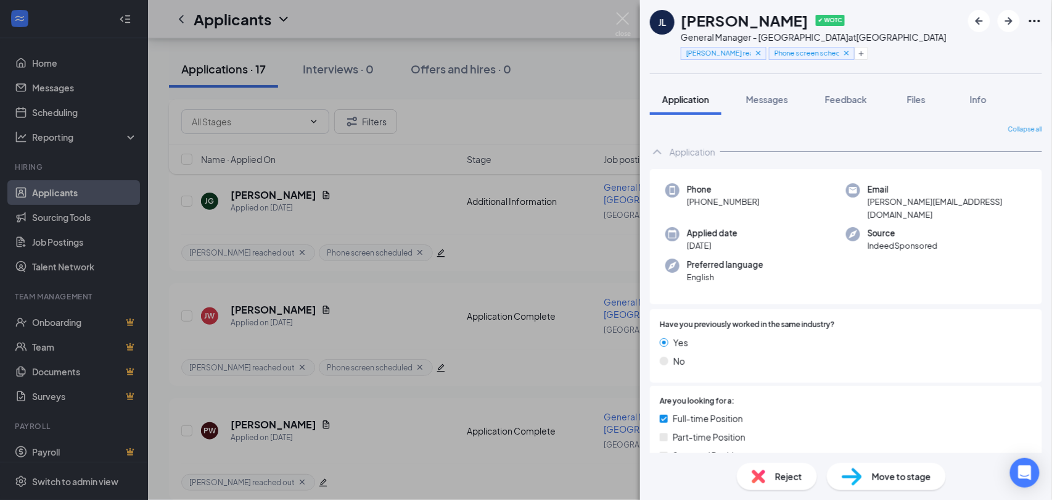
click at [624, 19] on img at bounding box center [622, 24] width 15 height 24
